Goal: Task Accomplishment & Management: Complete application form

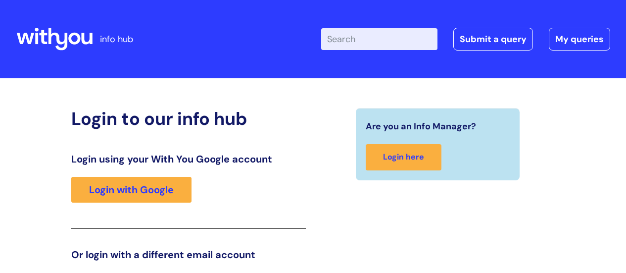
scroll to position [151, 0]
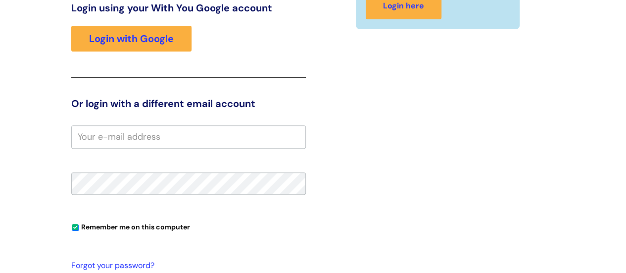
click at [327, 212] on div "Are you an Info Manager? Login here" at bounding box center [437, 156] width 249 height 399
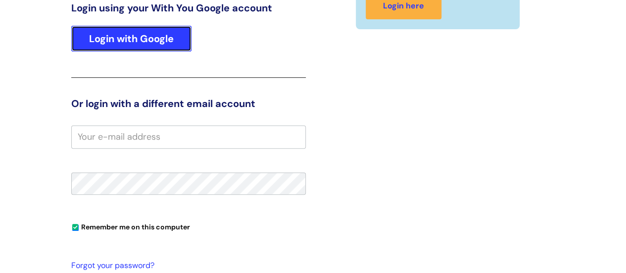
click at [120, 36] on link "Login with Google" at bounding box center [131, 39] width 120 height 26
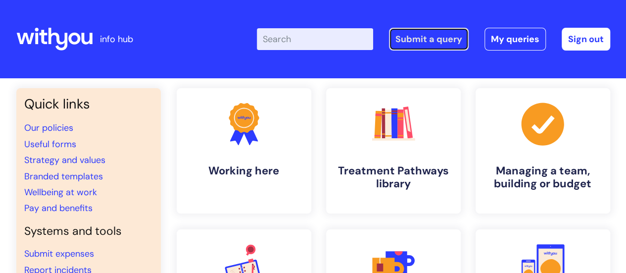
click at [435, 38] on link "Submit a query" at bounding box center [429, 39] width 80 height 23
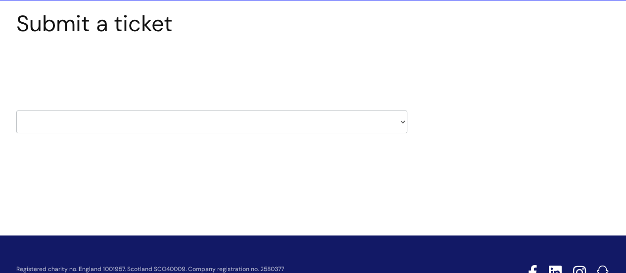
scroll to position [99, 0]
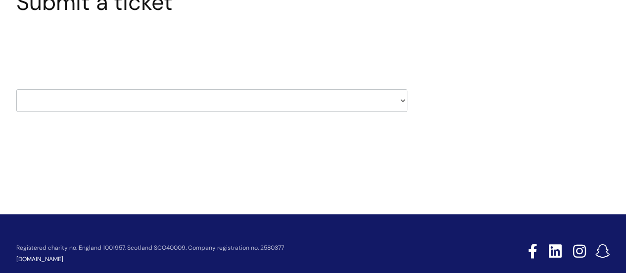
click at [404, 98] on select "HR / People IT and Support Clinical Drug Alerts Finance Accounts Data Support T…" at bounding box center [211, 100] width 391 height 23
select select "it_and_support"
click at [16, 89] on select "HR / People IT and Support Clinical Drug Alerts Finance Accounts Data Support T…" at bounding box center [211, 100] width 391 height 23
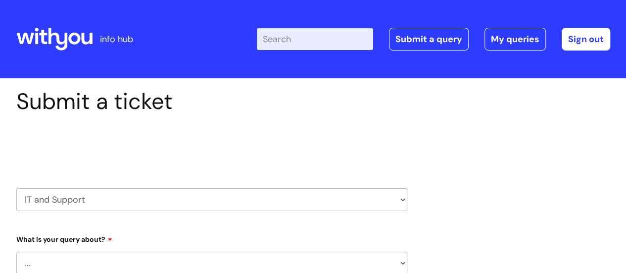
select select "80004286528"
click at [404, 195] on select "HR / People IT and Support Clinical Drug Alerts Finance Accounts Data Support T…" at bounding box center [211, 199] width 391 height 23
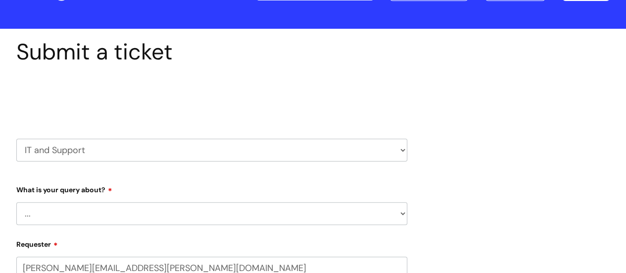
click at [404, 213] on select "... Mobile Phone Reset & MFA Accounts, Starters and Leavers IT Hardware issue I…" at bounding box center [211, 213] width 391 height 23
click at [37, 212] on select "... Mobile Phone Reset & MFA Accounts, Starters and Leavers IT Hardware issue I…" at bounding box center [211, 213] width 391 height 23
click at [28, 215] on select "... Mobile Phone Reset & MFA Accounts, Starters and Leavers IT Hardware issue I…" at bounding box center [211, 213] width 391 height 23
select select "Something Else"
click at [16, 202] on select "... Mobile Phone Reset & MFA Accounts, Starters and Leavers IT Hardware issue I…" at bounding box center [211, 213] width 391 height 23
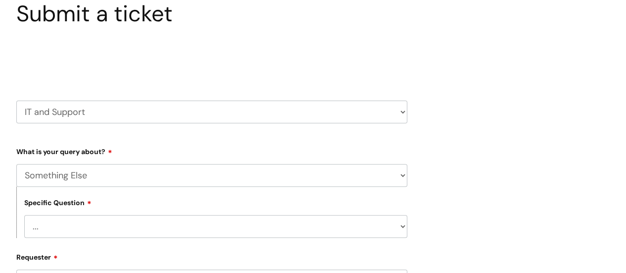
scroll to position [148, 0]
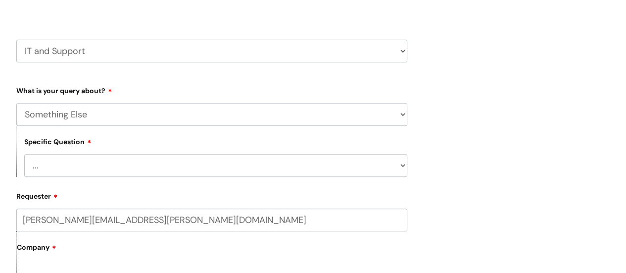
click at [38, 170] on select "... My problem is not listed" at bounding box center [215, 165] width 383 height 23
click at [403, 163] on select "... My problem is not listed" at bounding box center [215, 165] width 383 height 23
select select "My problem is not listed"
click at [24, 154] on select "... My problem is not listed" at bounding box center [215, 165] width 383 height 23
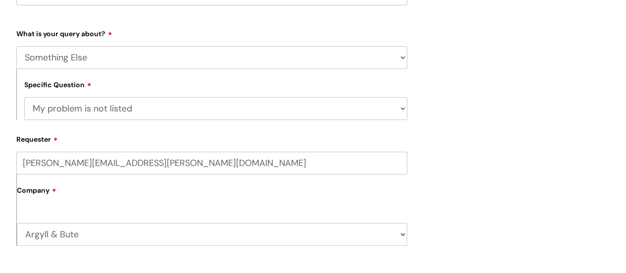
scroll to position [247, 0]
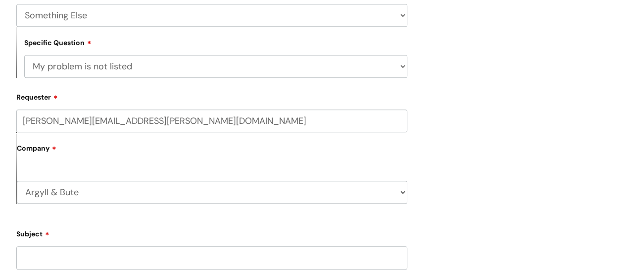
click at [78, 148] on label "Company" at bounding box center [212, 152] width 390 height 22
click at [404, 192] on select "Argyll & Bute WithYou Current Staff" at bounding box center [212, 192] width 390 height 23
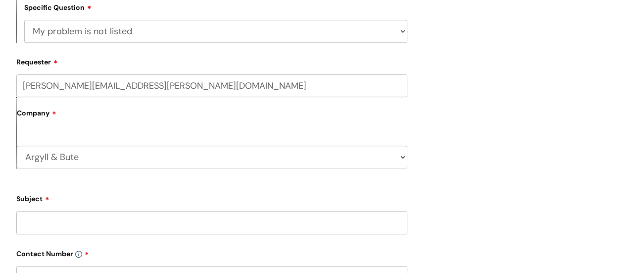
scroll to position [297, 0]
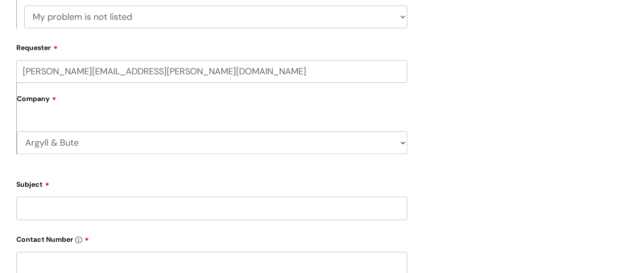
click at [401, 143] on select "Argyll & Bute WithYou Current Staff" at bounding box center [212, 142] width 390 height 23
select select "80004418241"
click at [17, 132] on select "Argyll & Bute WithYou Current Staff" at bounding box center [212, 142] width 390 height 23
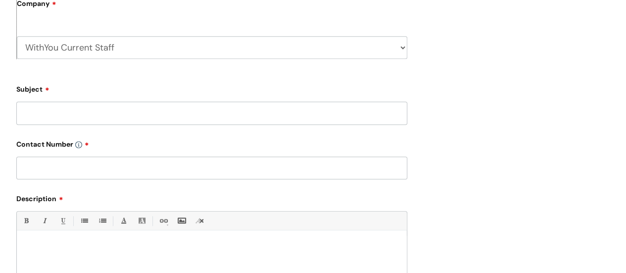
scroll to position [396, 0]
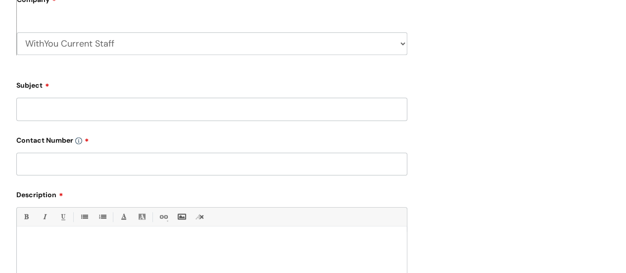
drag, startPoint x: 38, startPoint y: 107, endPoint x: 46, endPoint y: 108, distance: 8.0
click at [41, 108] on input "Subject" at bounding box center [211, 108] width 391 height 23
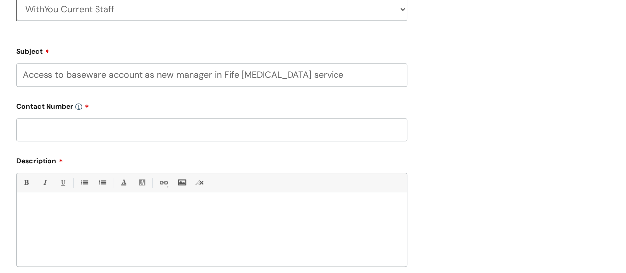
scroll to position [445, 0]
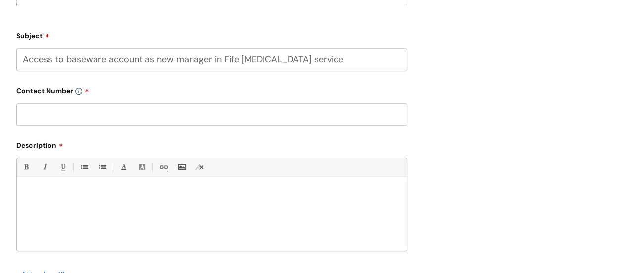
type input "Access to baseware account as new manager in Fife [MEDICAL_DATA] service"
click at [41, 118] on input "text" at bounding box center [211, 114] width 391 height 23
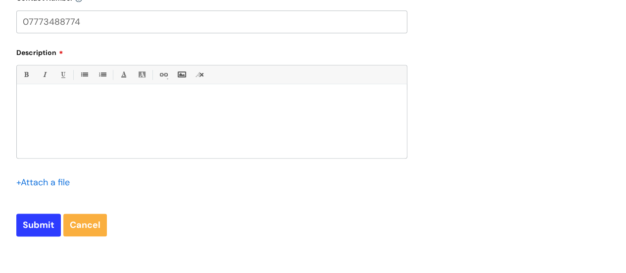
scroll to position [544, 0]
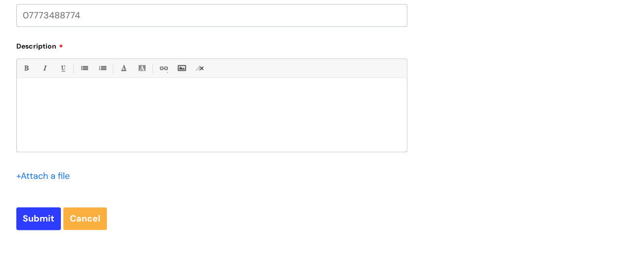
type input "07773488774"
click at [32, 96] on p at bounding box center [211, 95] width 375 height 9
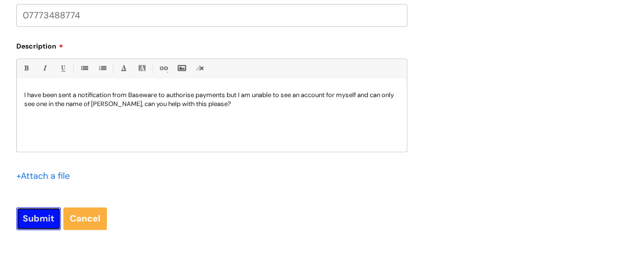
click at [33, 220] on input "Submit" at bounding box center [38, 218] width 45 height 23
type input "Please Wait..."
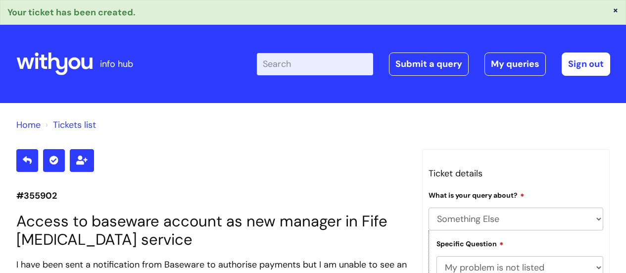
select select "Something Else"
select select "My problem is not listed"
